Goal: Find specific page/section: Find specific page/section

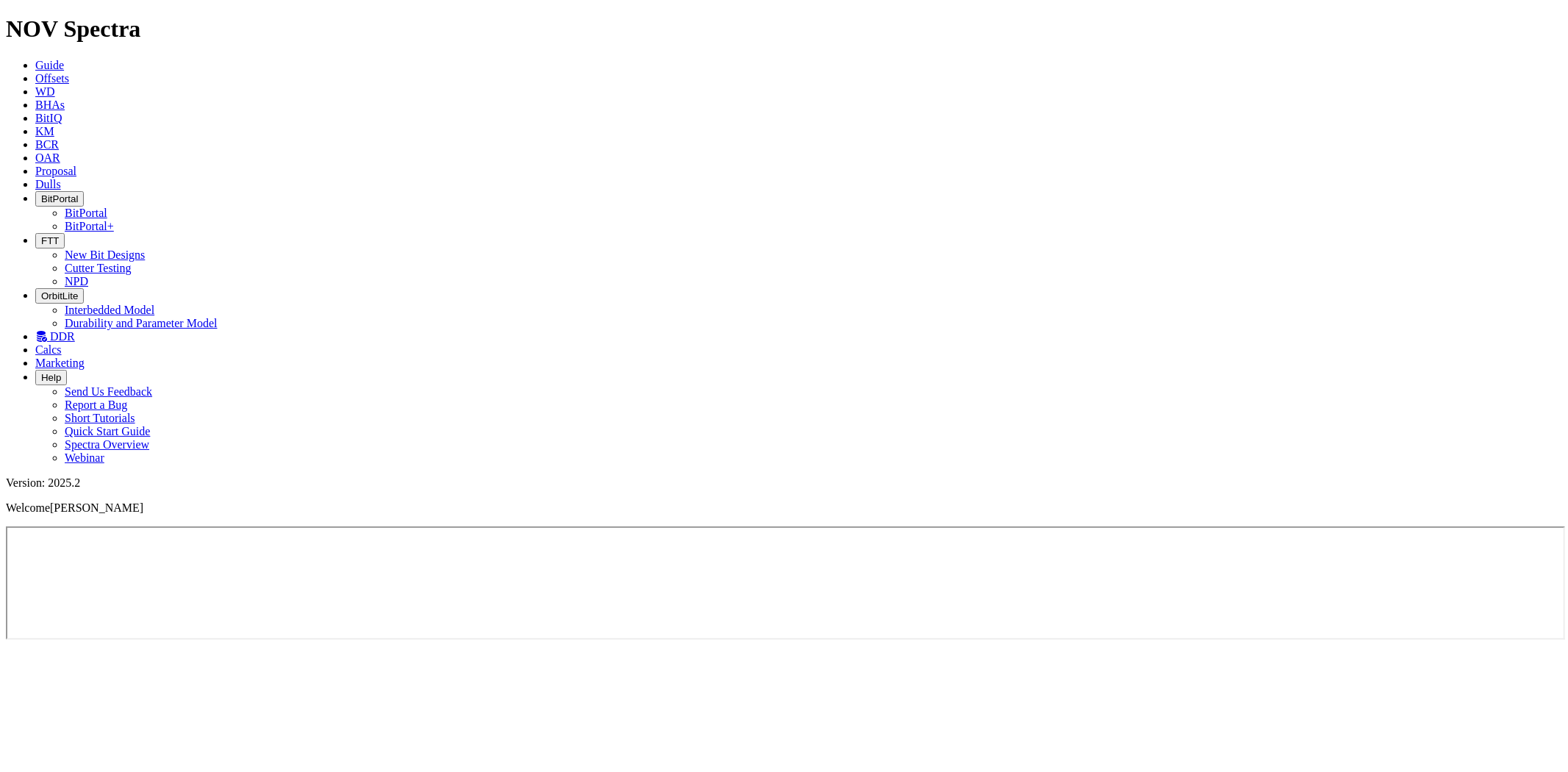
click at [78, 194] on span "BitPortal" at bounding box center [59, 199] width 37 height 11
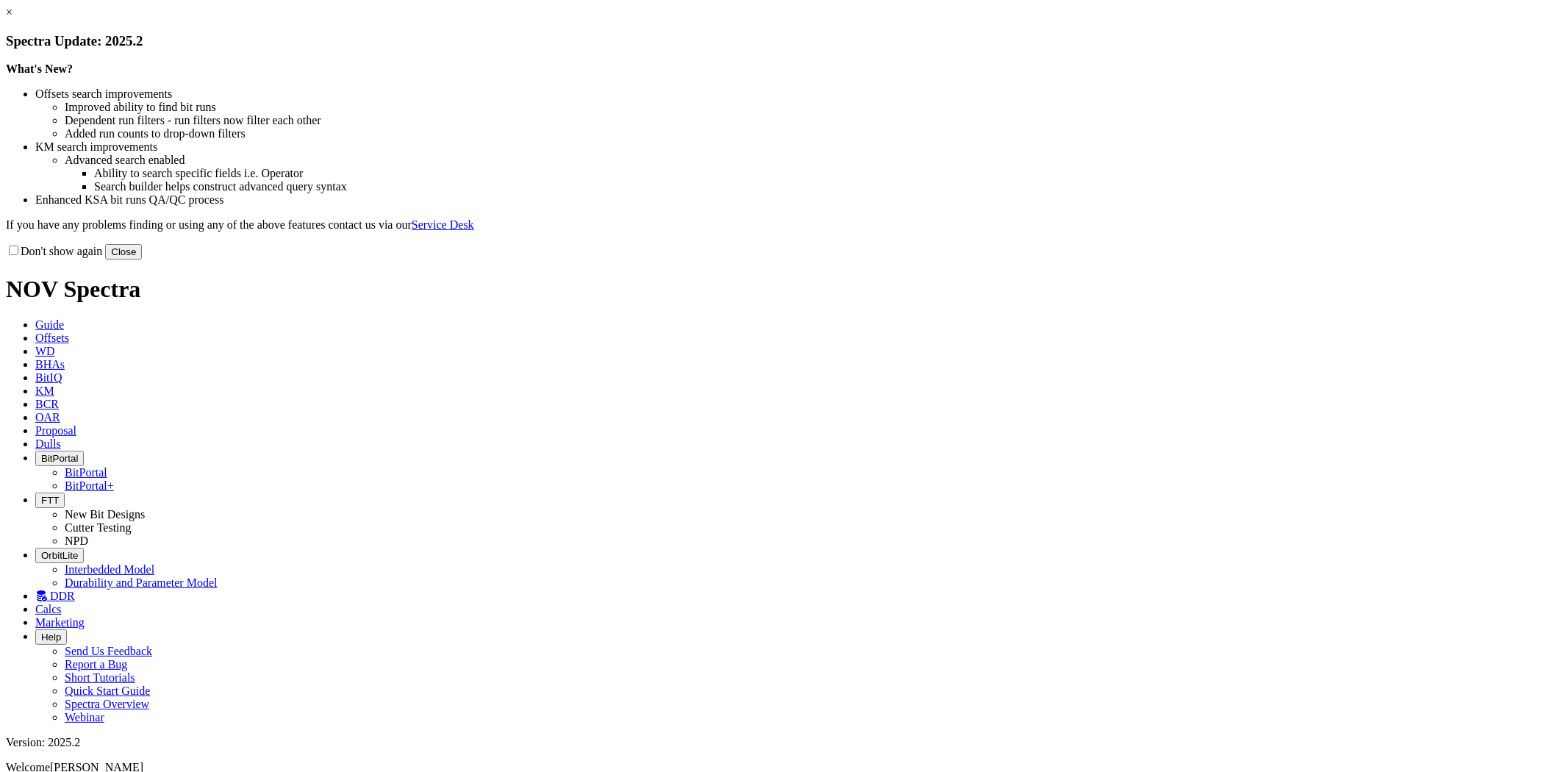
click at [142, 259] on button "Close" at bounding box center [123, 252] width 37 height 16
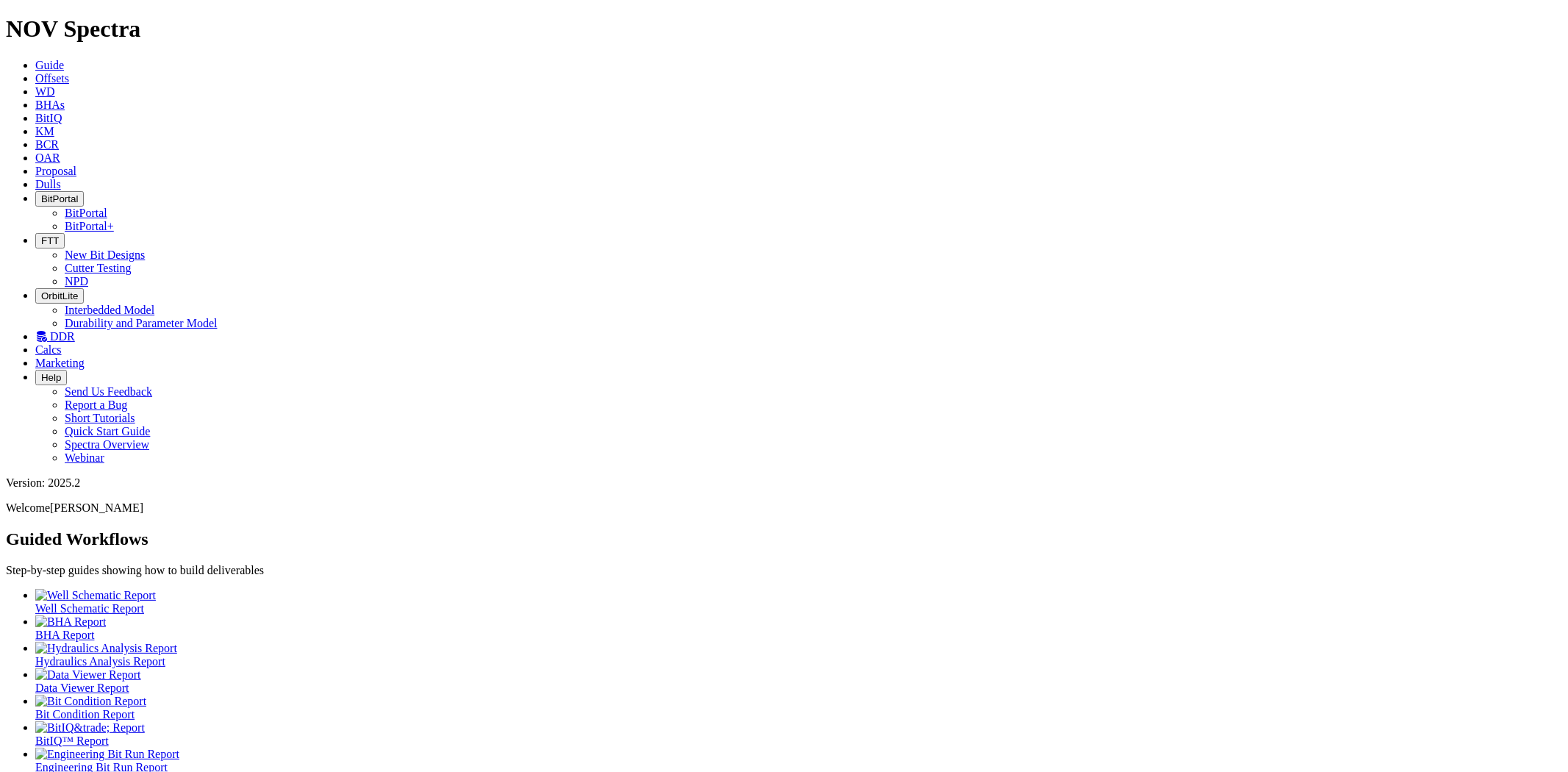
click at [84, 191] on button "BitPortal" at bounding box center [59, 199] width 48 height 16
click at [107, 206] on link "BitPortal" at bounding box center [86, 213] width 43 height 13
